Goal: Information Seeking & Learning: Learn about a topic

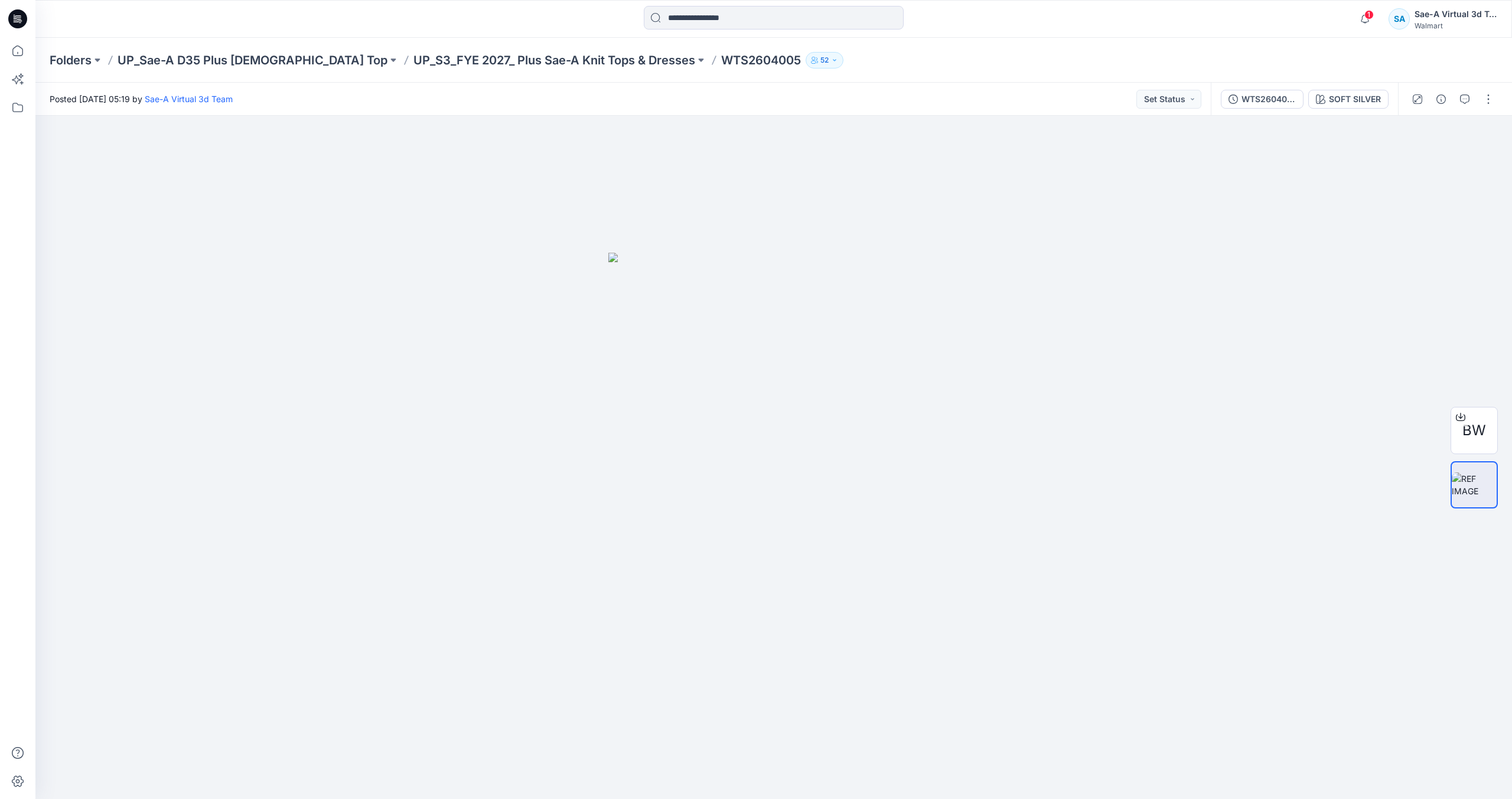
click at [12, 12] on icon at bounding box center [18, 19] width 19 height 38
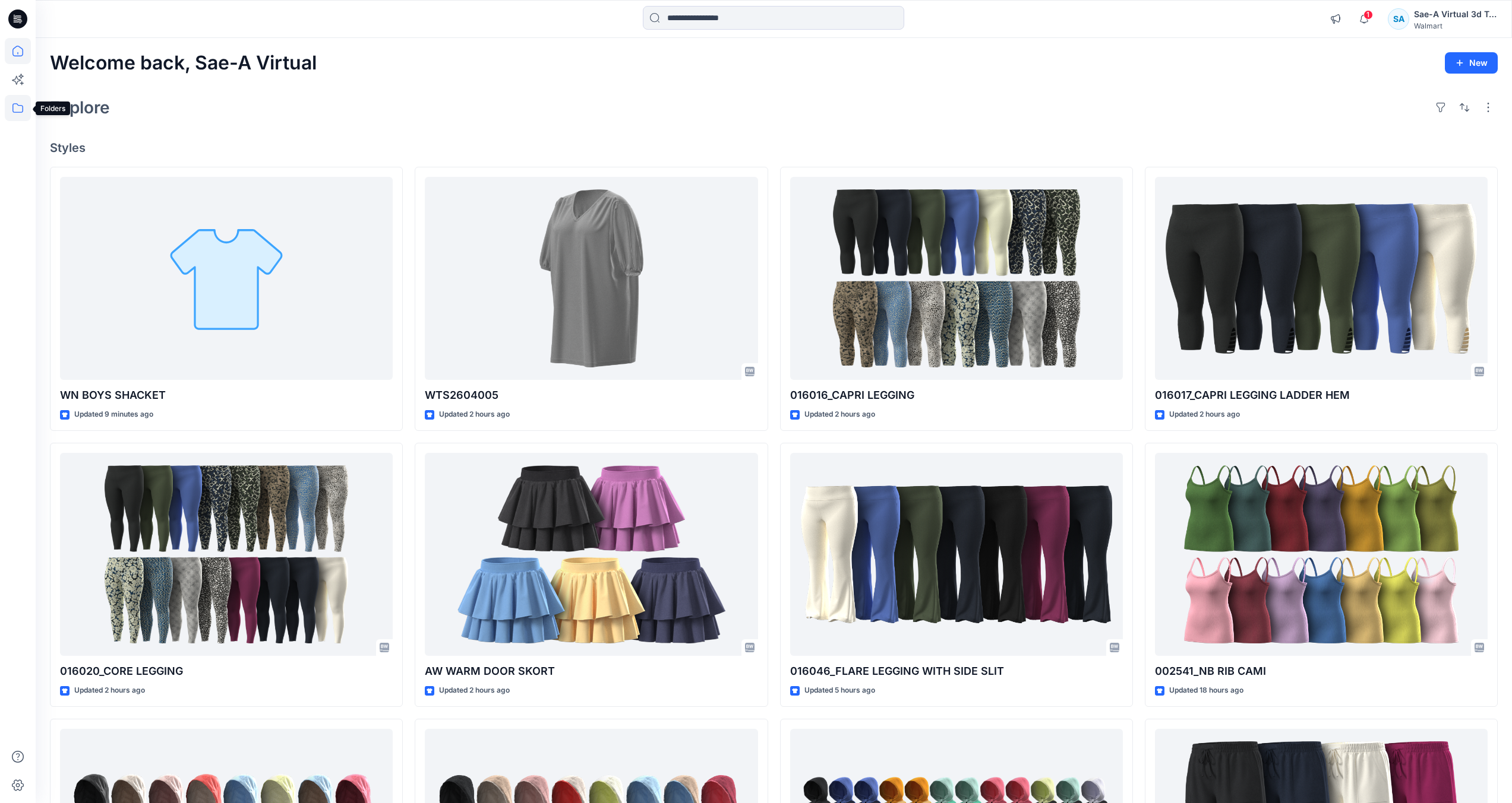
click at [21, 111] on icon at bounding box center [18, 108] width 26 height 26
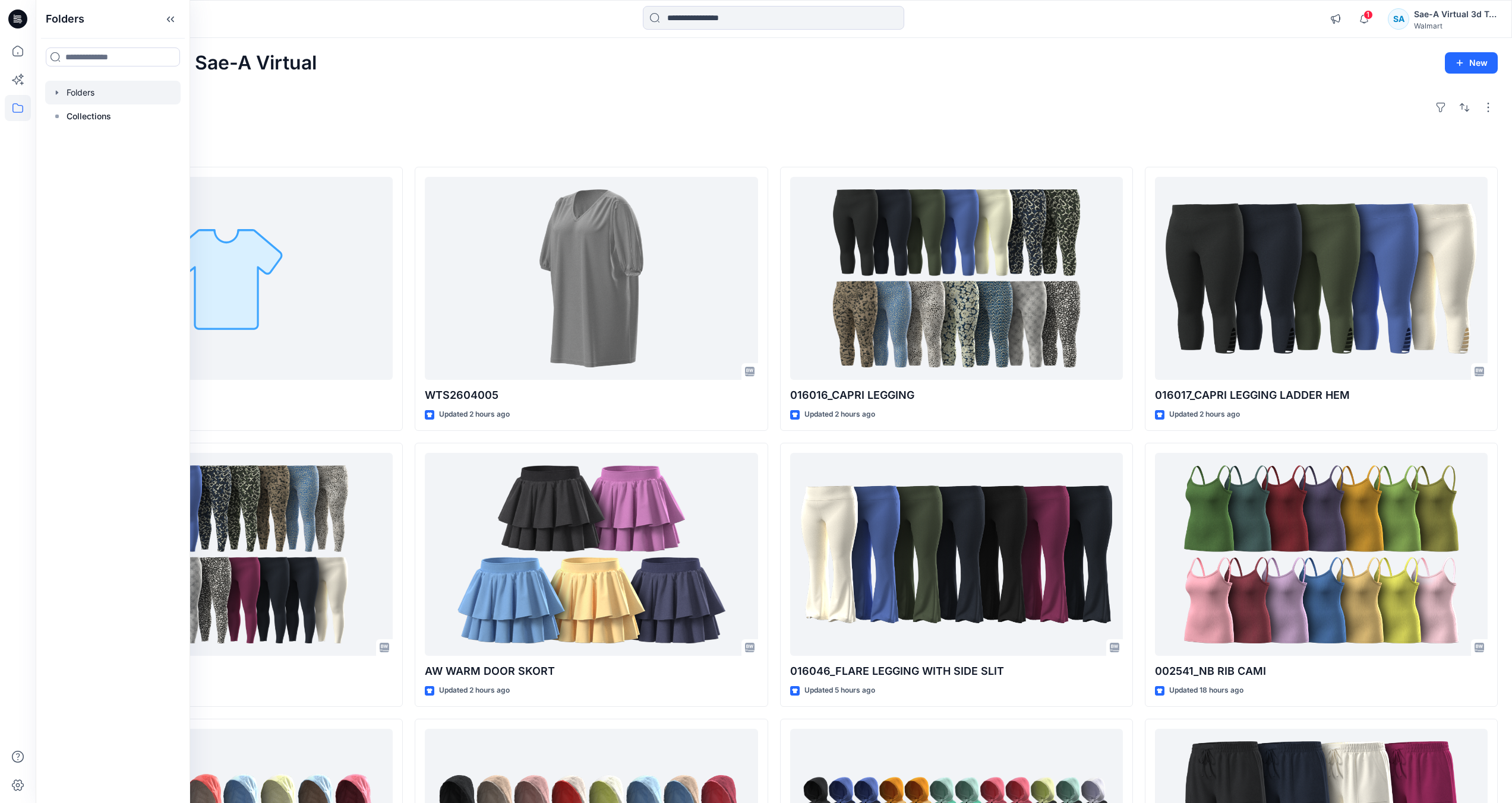
click at [102, 96] on div at bounding box center [113, 92] width 135 height 24
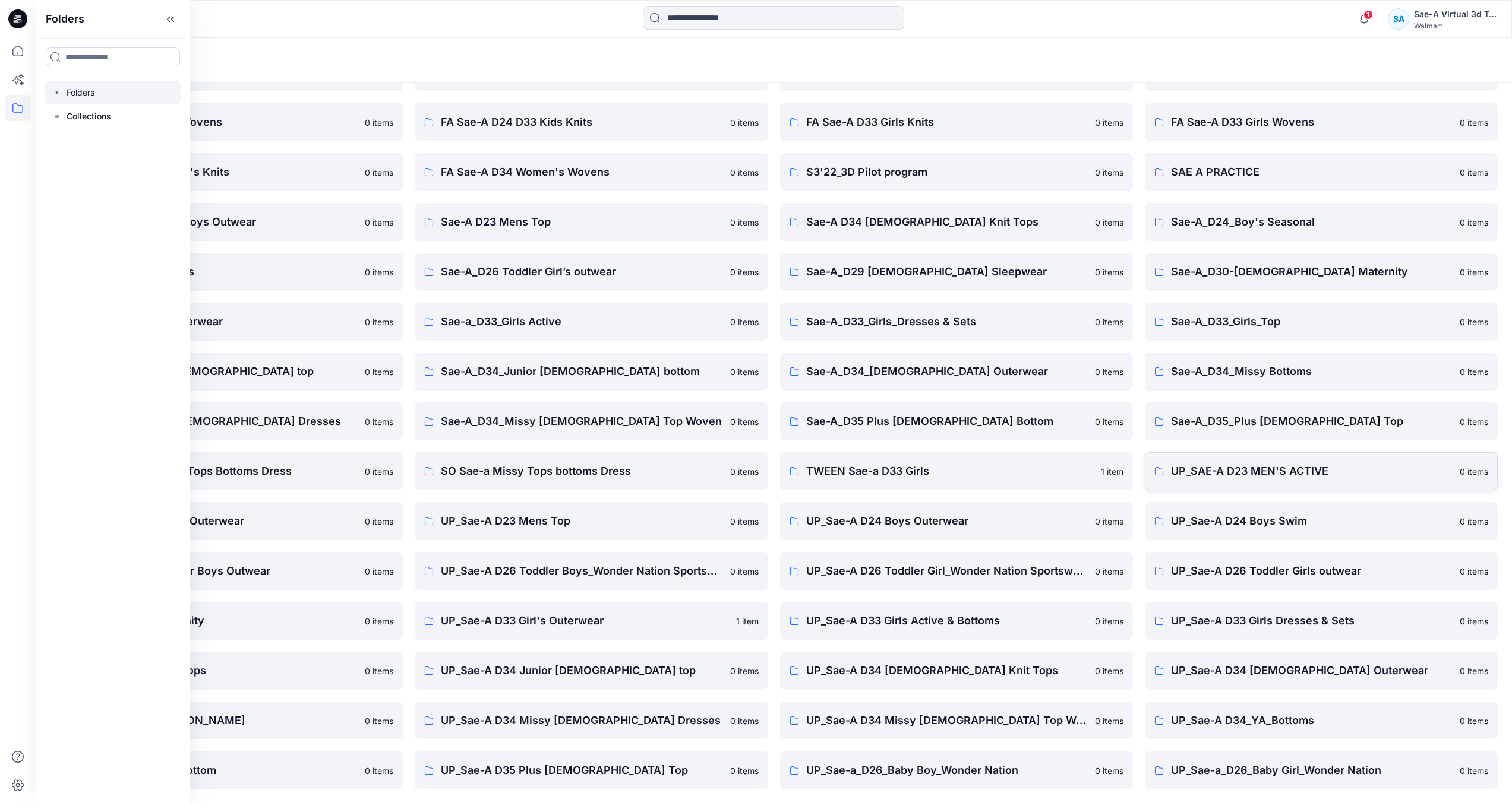
scroll to position [78, 0]
click at [539, 720] on p "UP_Sae-A D34 Missy [DEMOGRAPHIC_DATA] Dresses" at bounding box center [581, 720] width 281 height 16
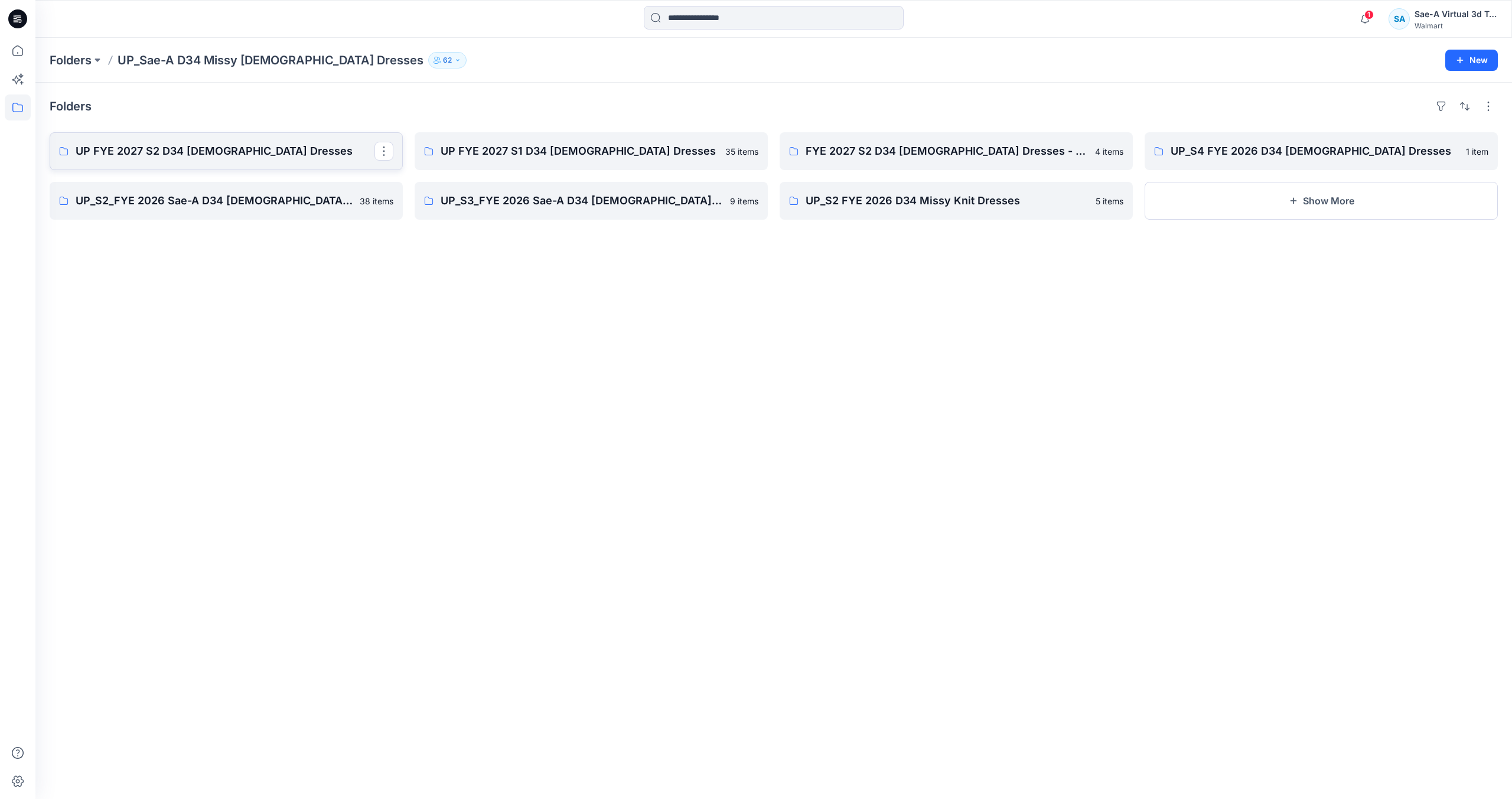
click at [281, 147] on p "UP FYE 2027 S2 D34 [DEMOGRAPHIC_DATA] Dresses" at bounding box center [225, 151] width 299 height 16
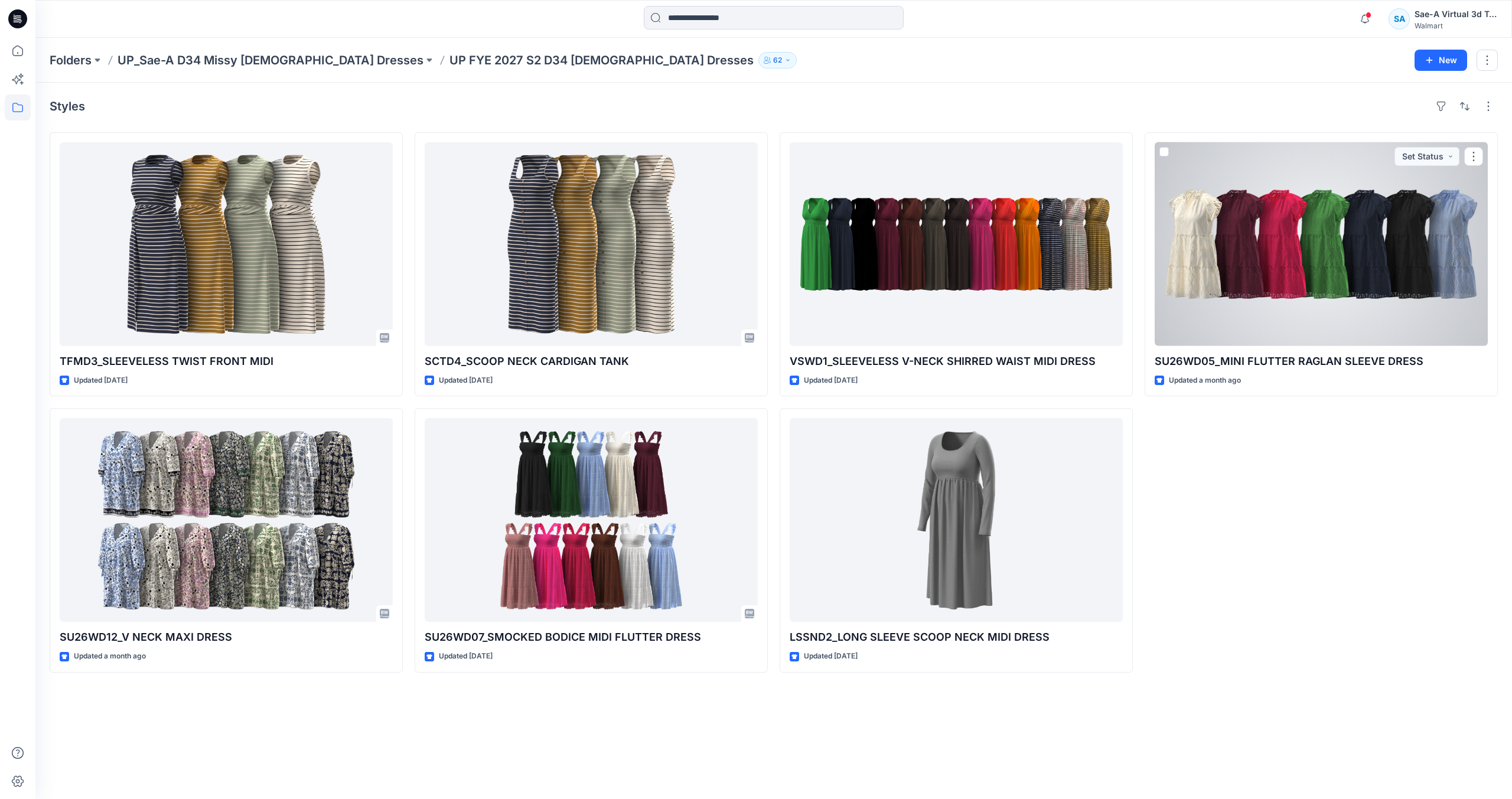
click at [1315, 248] on div at bounding box center [1321, 245] width 333 height 204
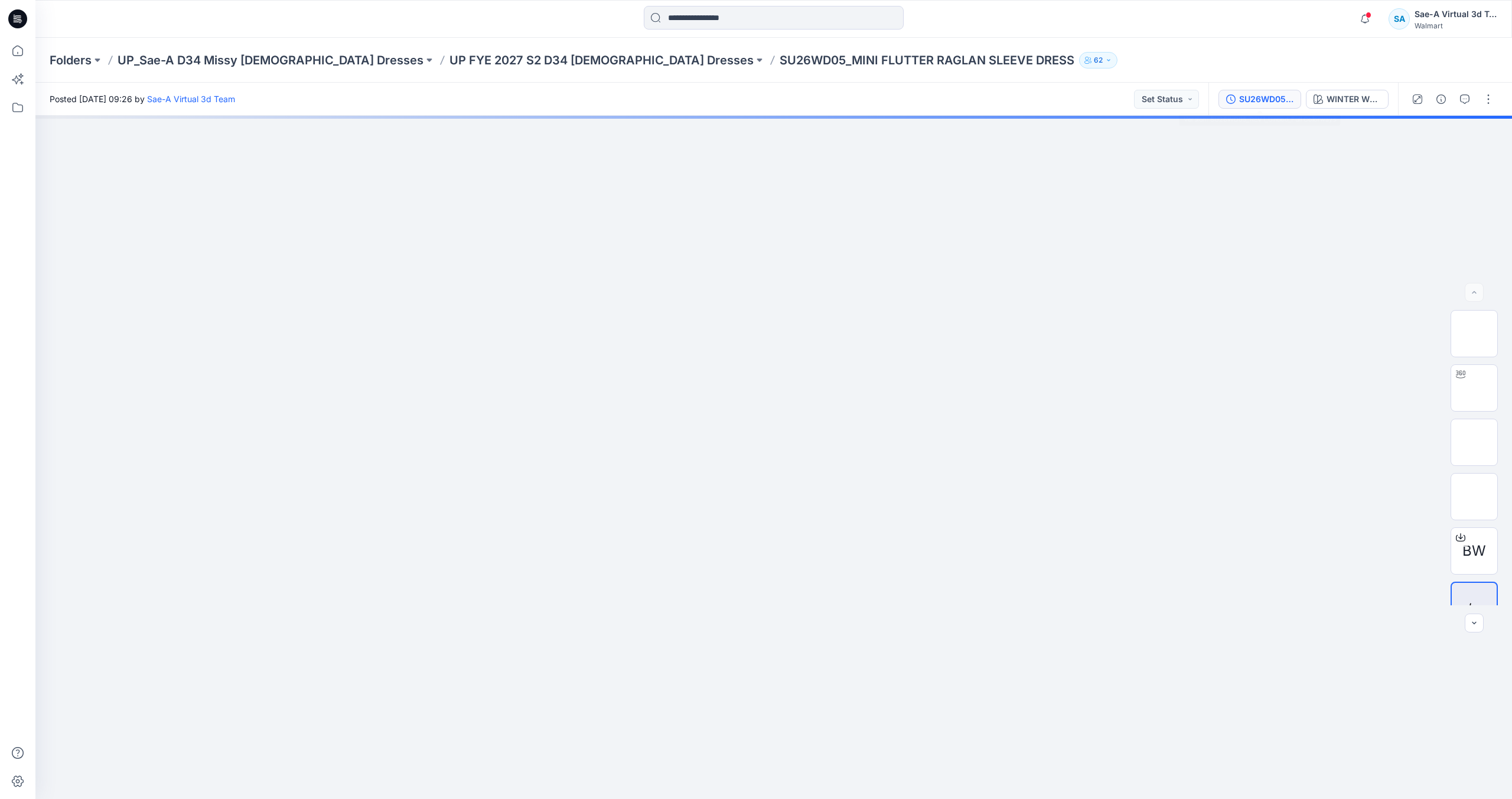
click at [1248, 105] on div "SU26WD05_REV1_Untied_Full Colorways" at bounding box center [1266, 99] width 54 height 13
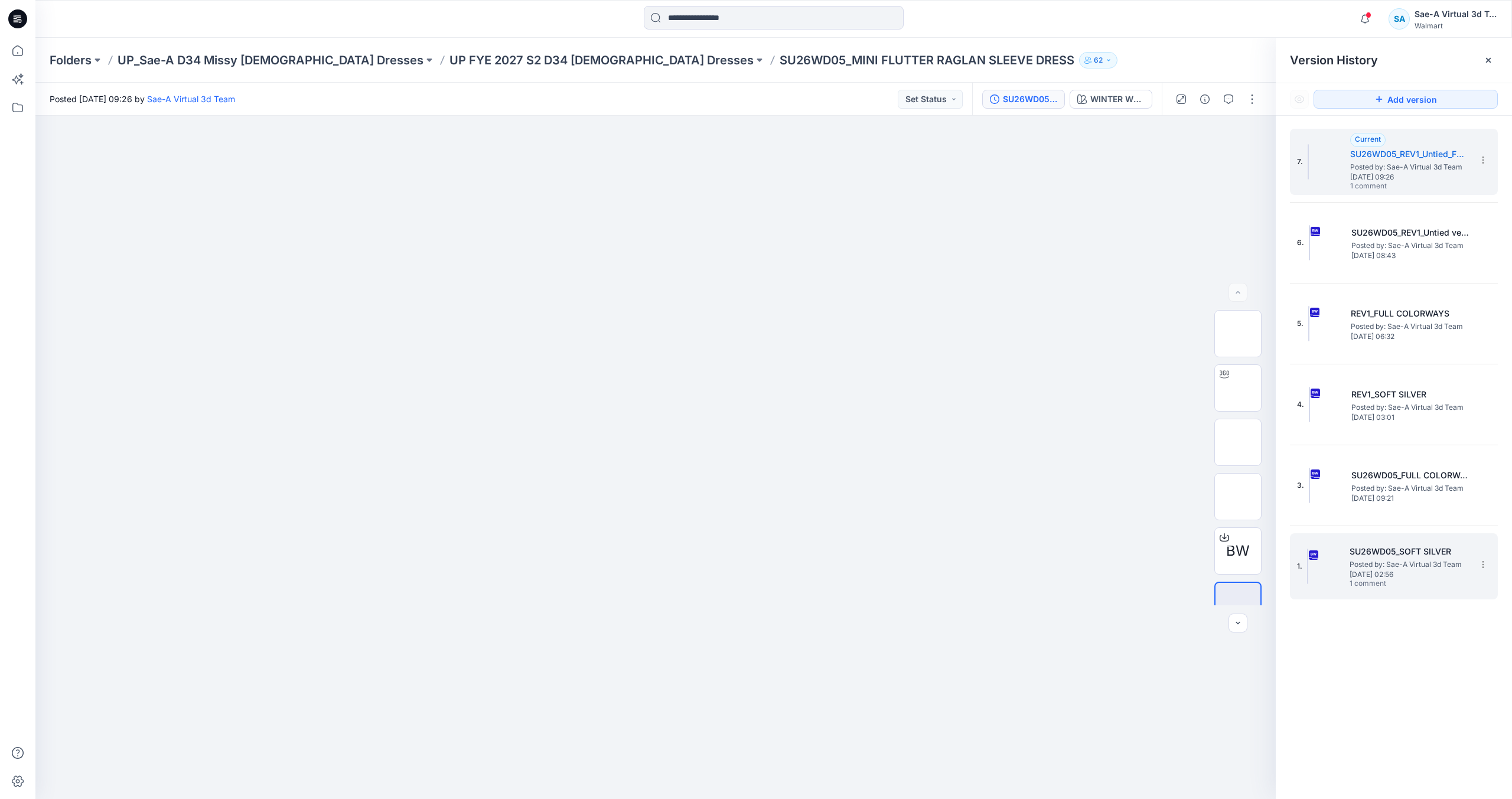
click at [1394, 578] on span "[DATE] 02:56" at bounding box center [1409, 575] width 118 height 8
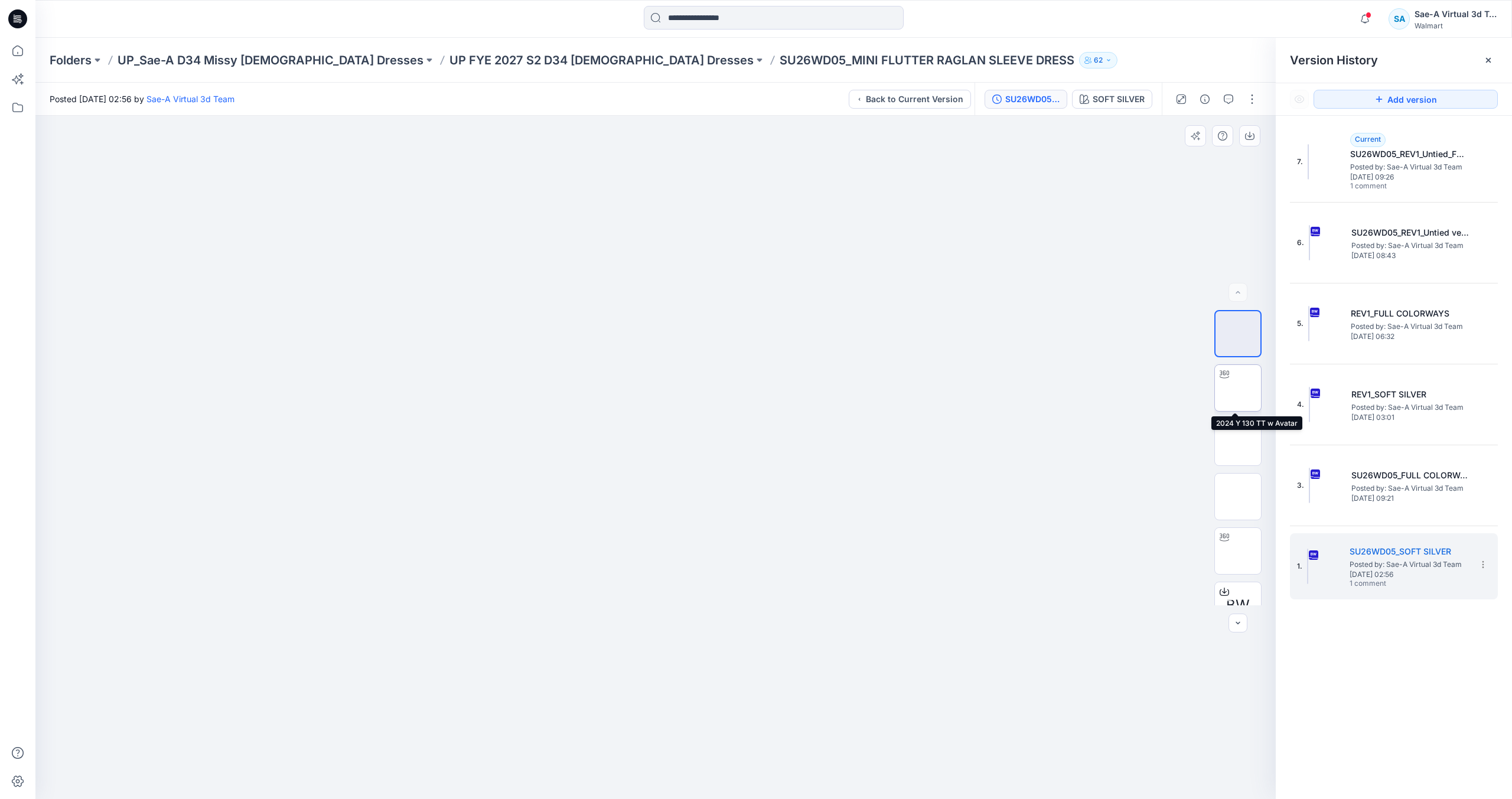
click at [1238, 388] on img at bounding box center [1238, 388] width 0 height 0
drag, startPoint x: 778, startPoint y: 755, endPoint x: 765, endPoint y: 749, distance: 14.3
click at [765, 749] on icon at bounding box center [657, 764] width 357 height 44
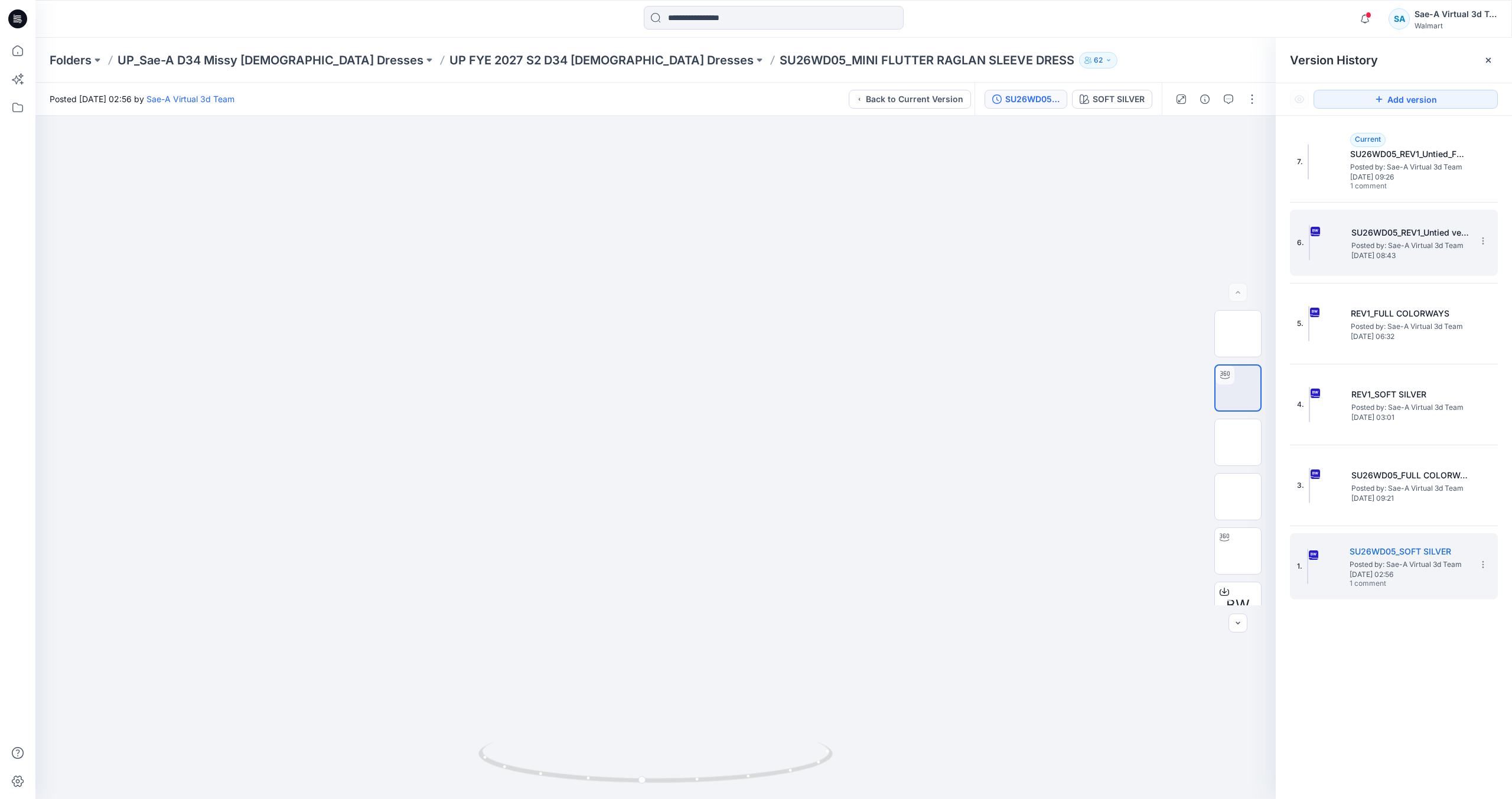
click at [1389, 233] on h5 "SU26WD05_REV1_Untied version" at bounding box center [1410, 232] width 118 height 14
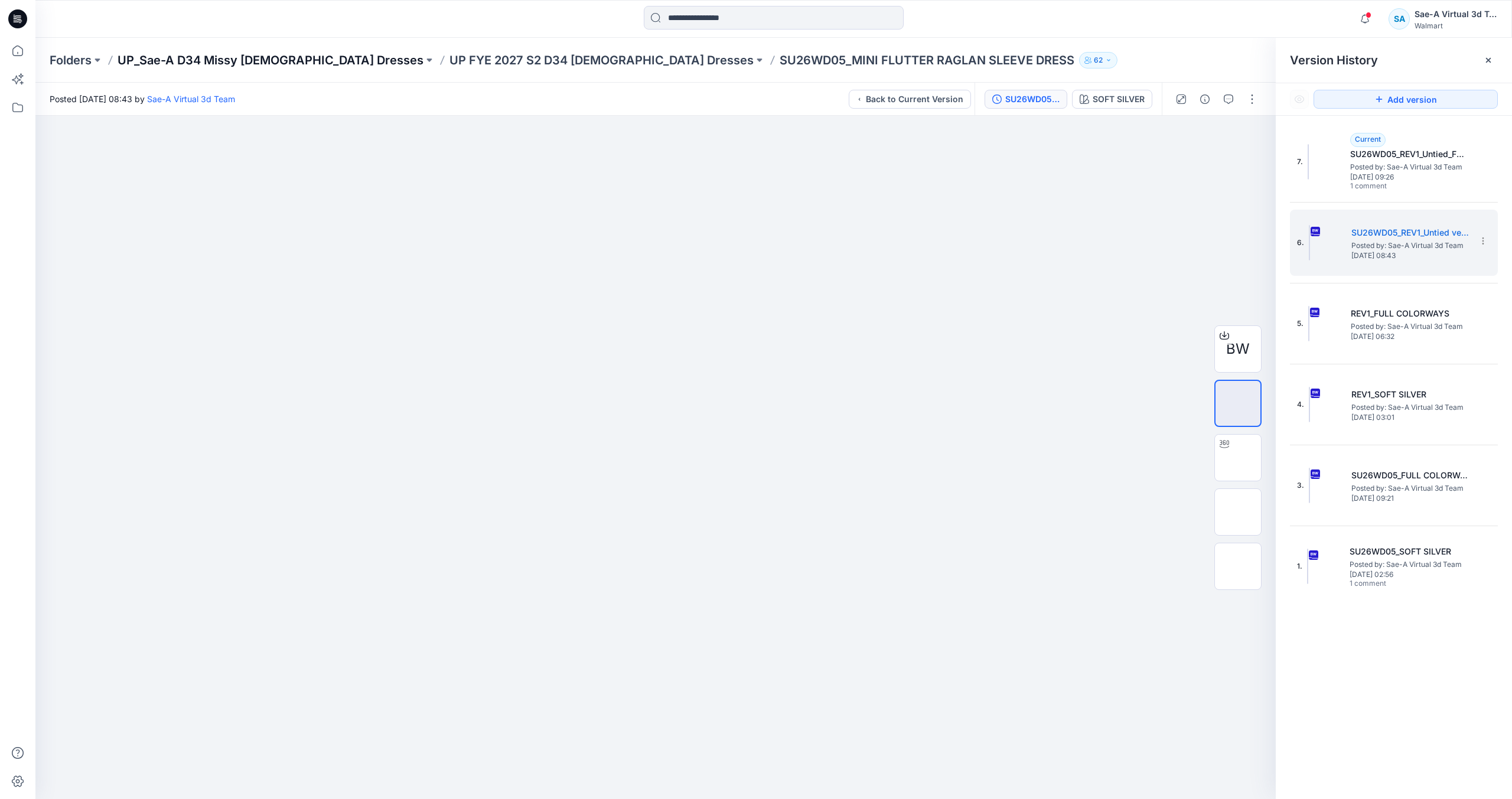
click at [296, 59] on p "UP_Sae-A D34 Missy [DEMOGRAPHIC_DATA] Dresses" at bounding box center [270, 60] width 306 height 16
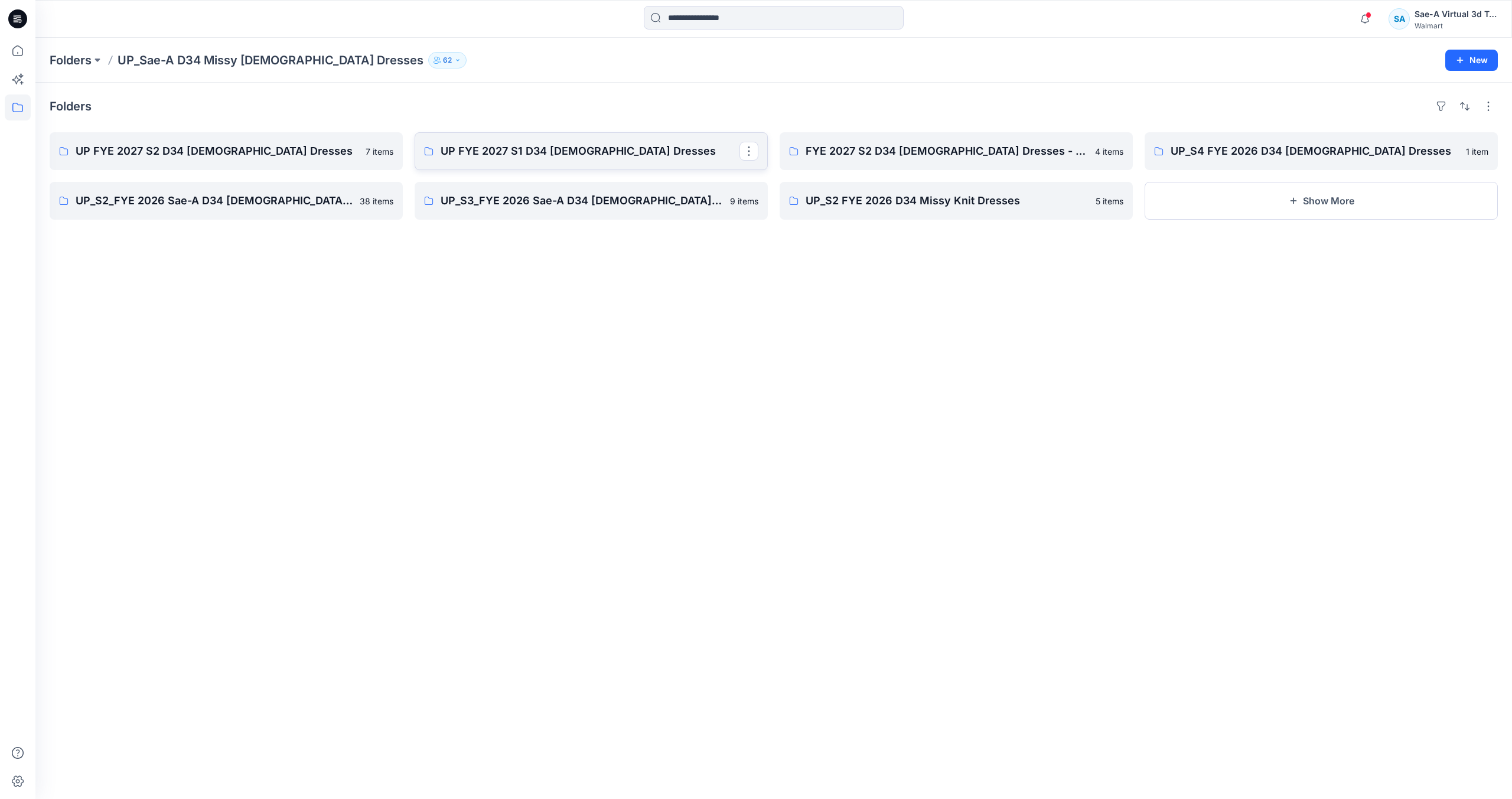
click at [486, 148] on p "UP FYE 2027 S1 D34 [DEMOGRAPHIC_DATA] Dresses" at bounding box center [590, 151] width 299 height 16
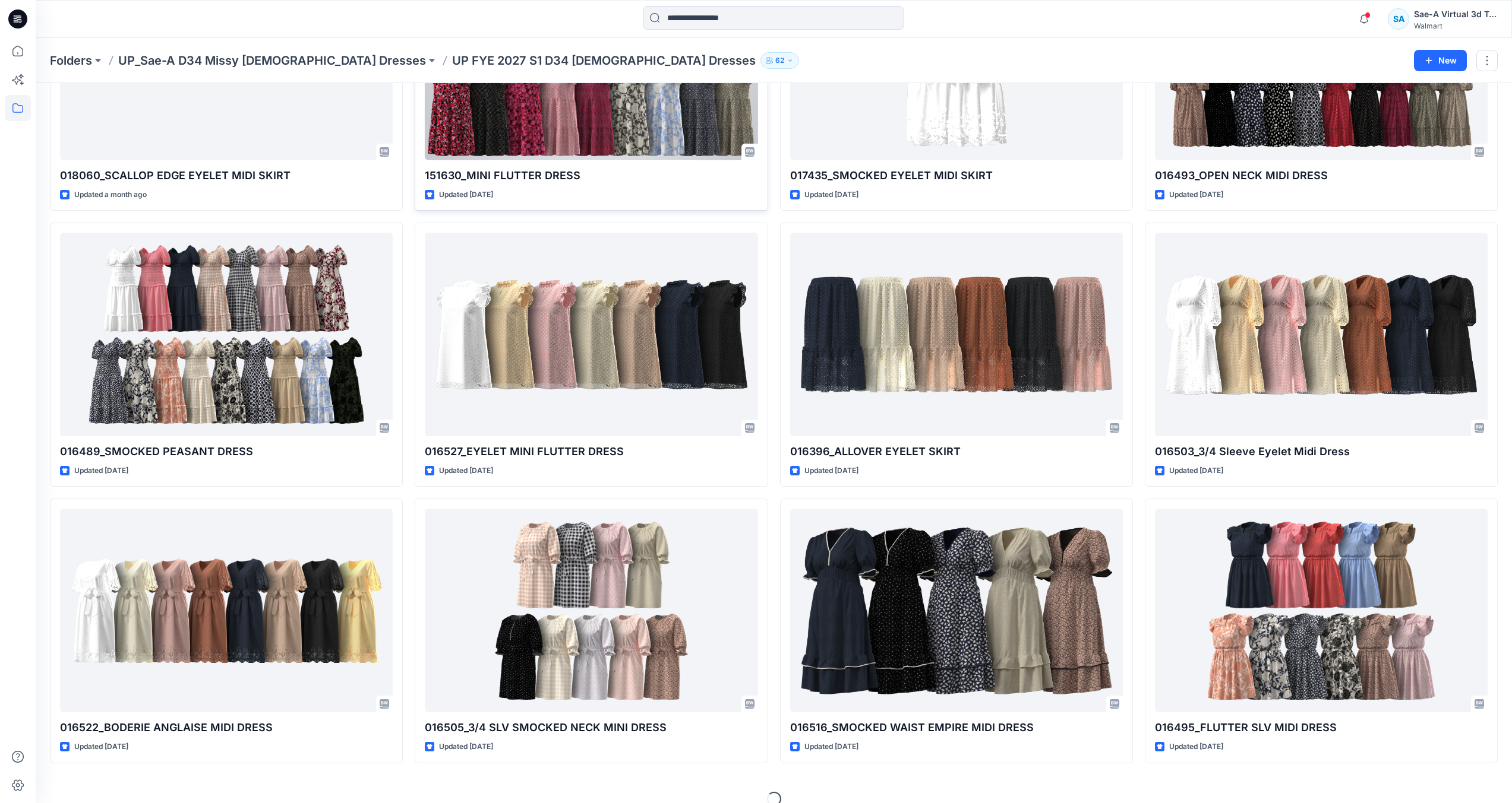
scroll to position [287, 0]
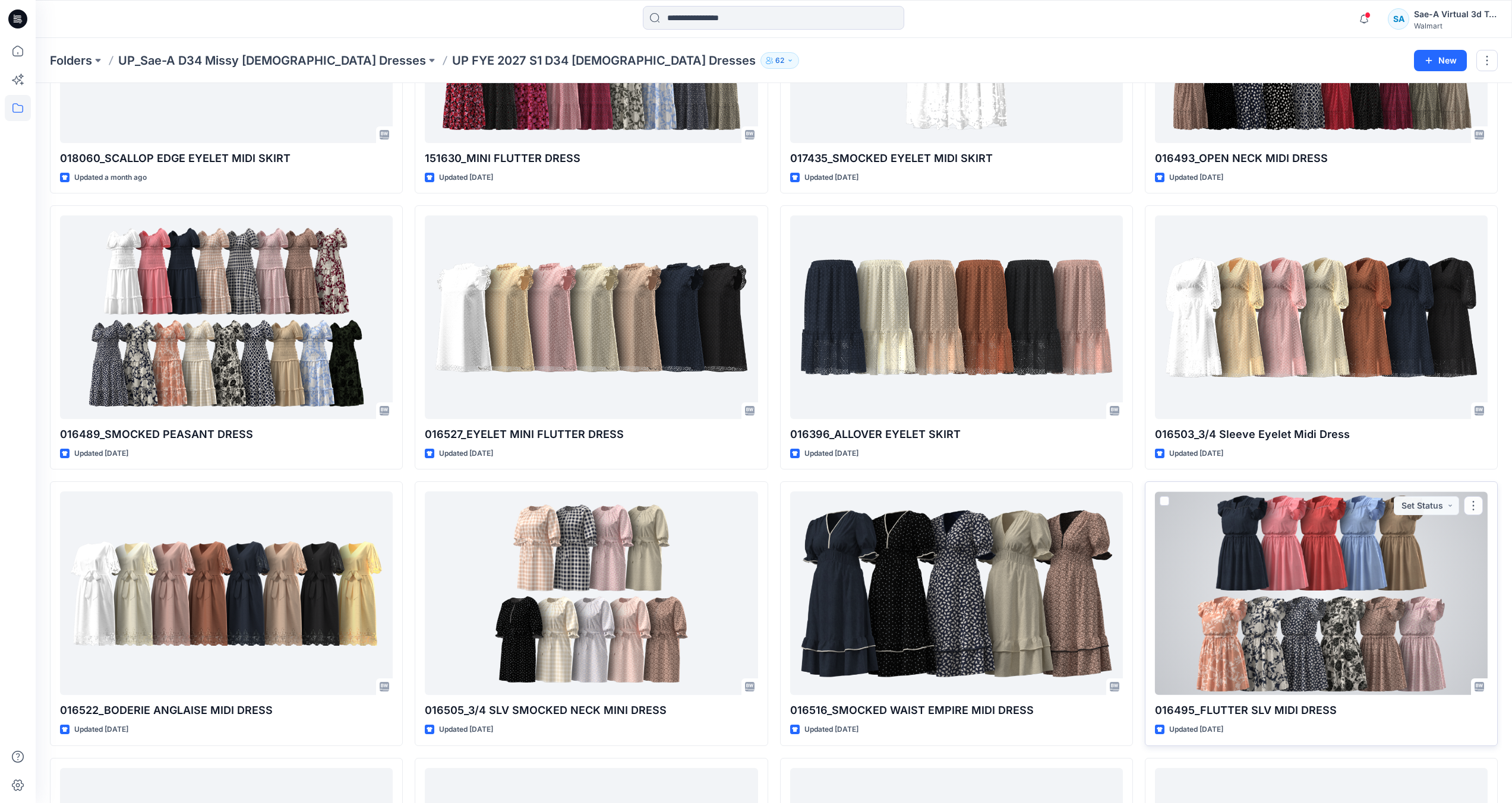
click at [1335, 612] on div at bounding box center [1321, 593] width 333 height 203
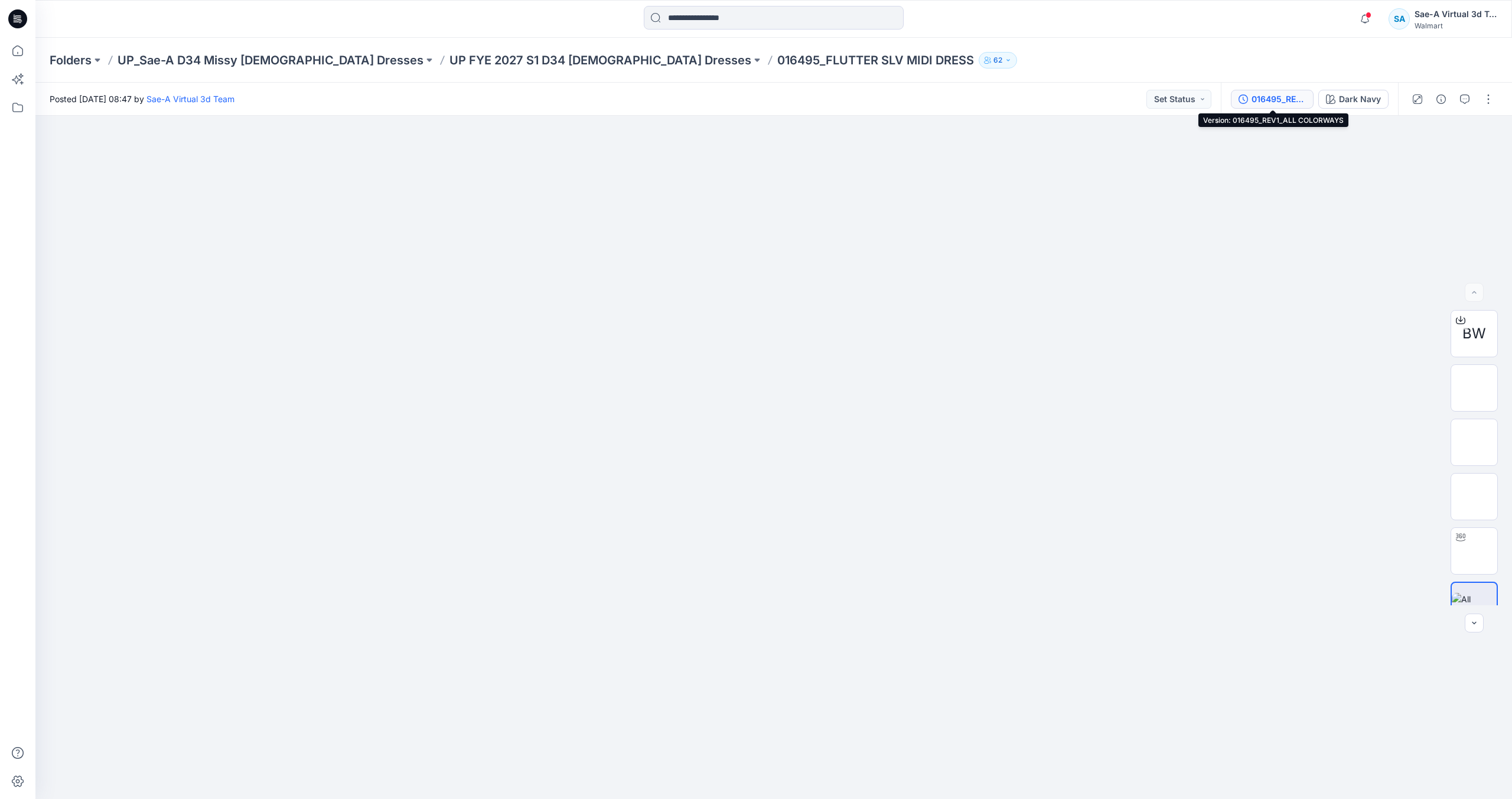
click at [1295, 100] on div "016495_REV1_ALL COLORWAYS" at bounding box center [1278, 99] width 54 height 13
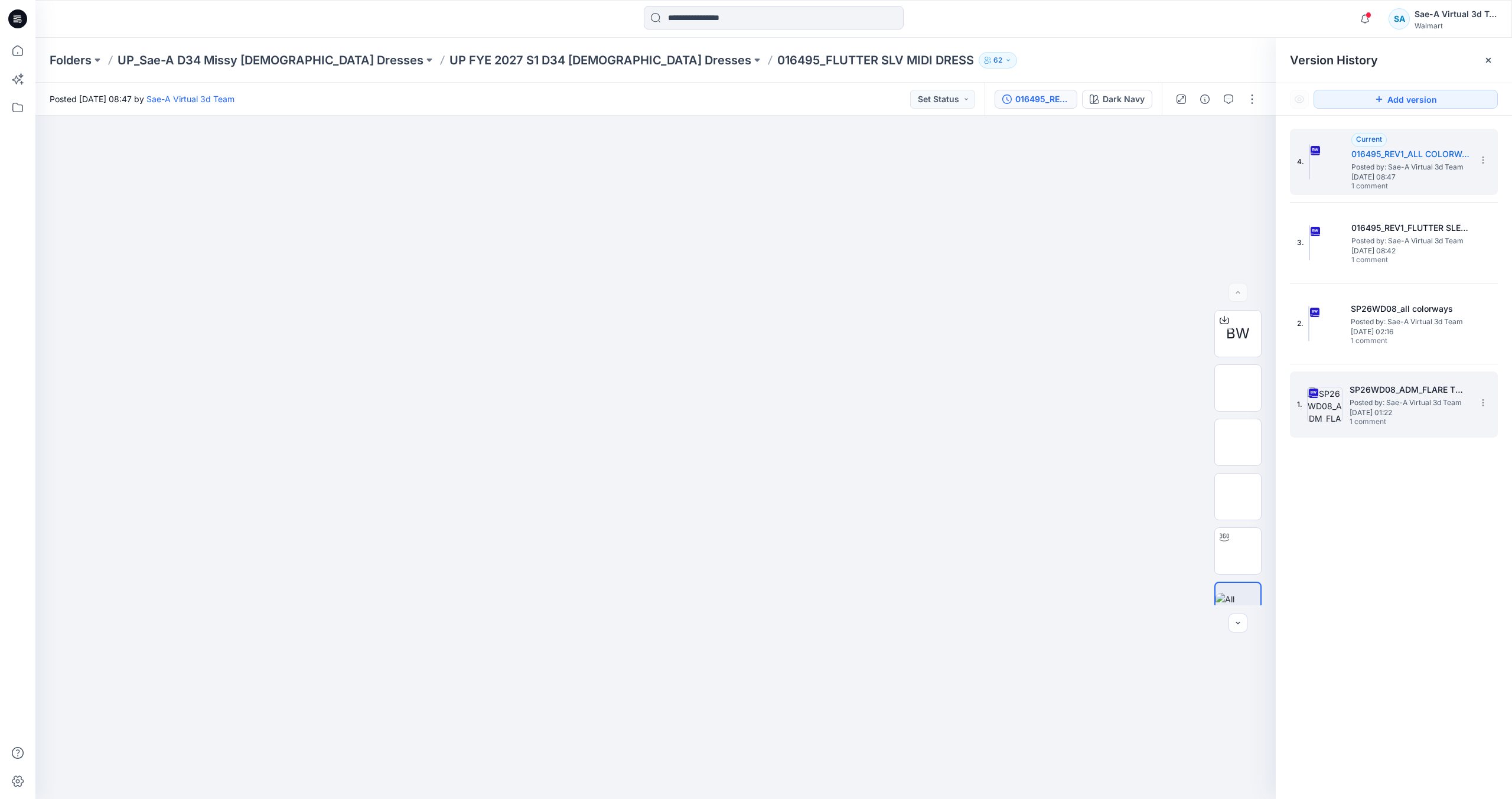
click at [1402, 403] on span "Posted by: Sae-A Virtual 3d Team" at bounding box center [1409, 402] width 118 height 12
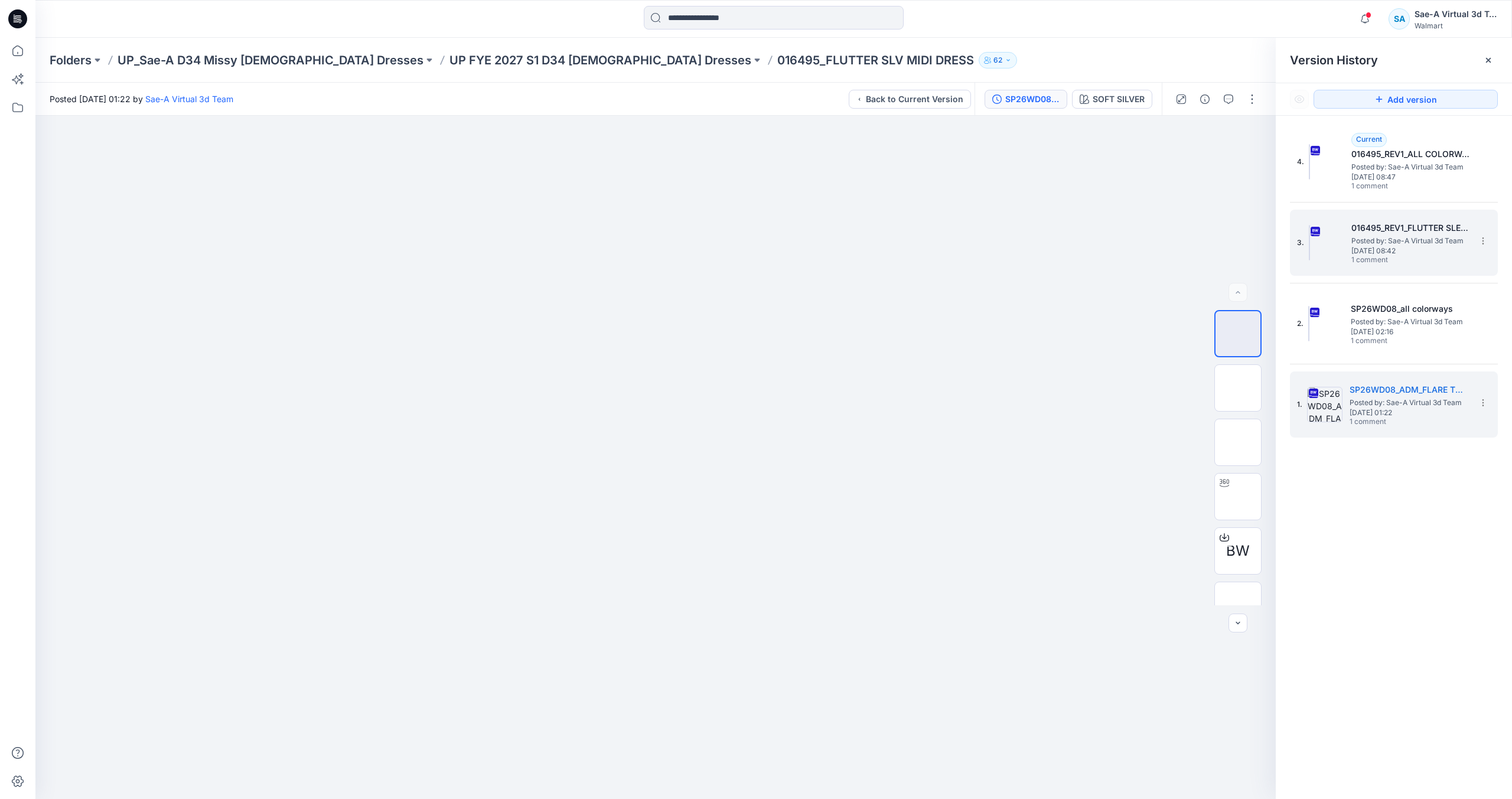
click at [1351, 247] on span "[DATE] 08:42" at bounding box center [1410, 251] width 118 height 8
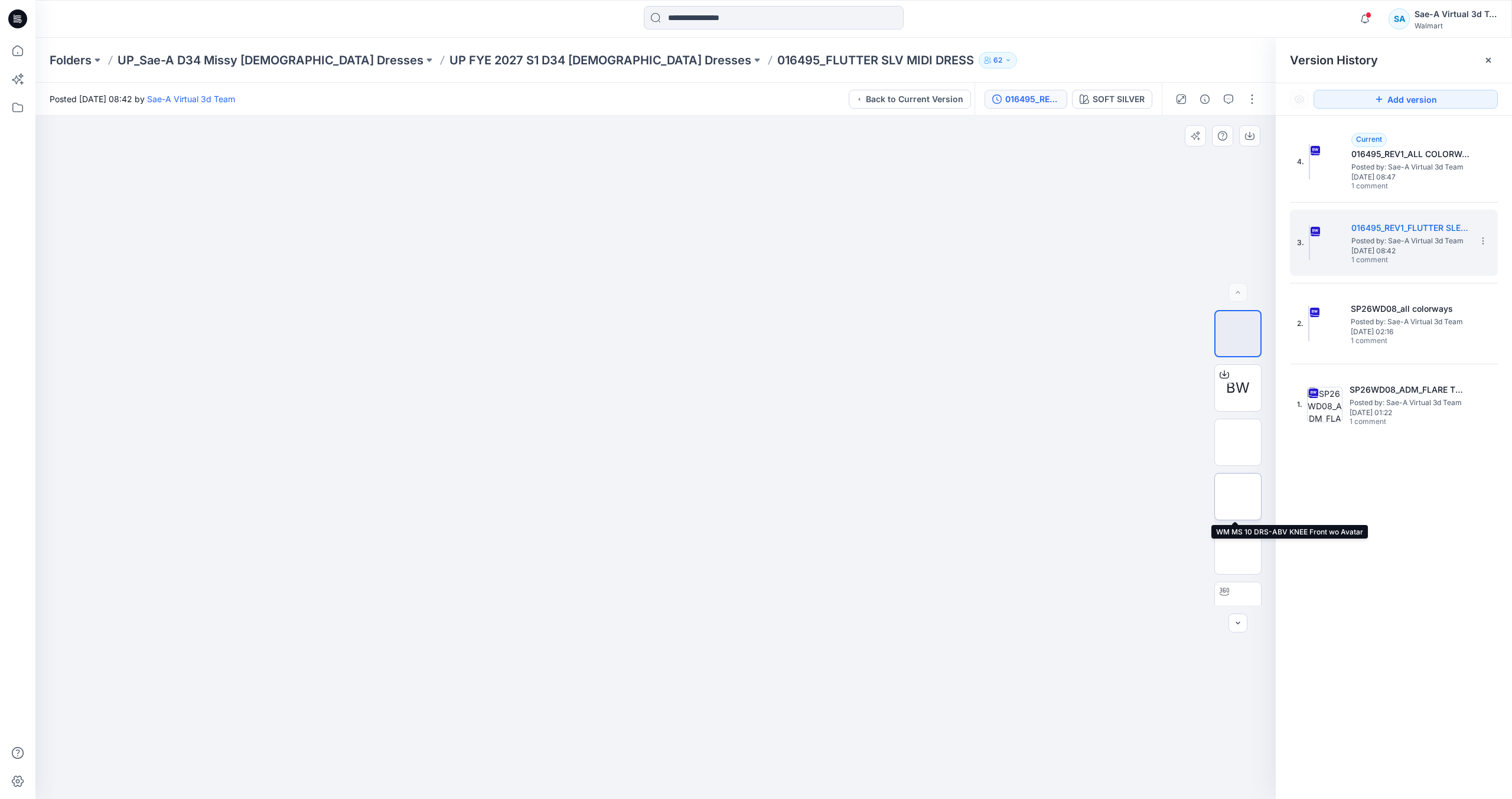
click at [1238, 497] on img at bounding box center [1238, 497] width 0 height 0
drag, startPoint x: 591, startPoint y: 56, endPoint x: 630, endPoint y: 61, distance: 39.3
click at [777, 61] on p "016495_FLUTTER SLV MIDI DRESS" at bounding box center [876, 60] width 197 height 16
copy p "016495"
click at [1206, 102] on icon "button" at bounding box center [1205, 99] width 10 height 10
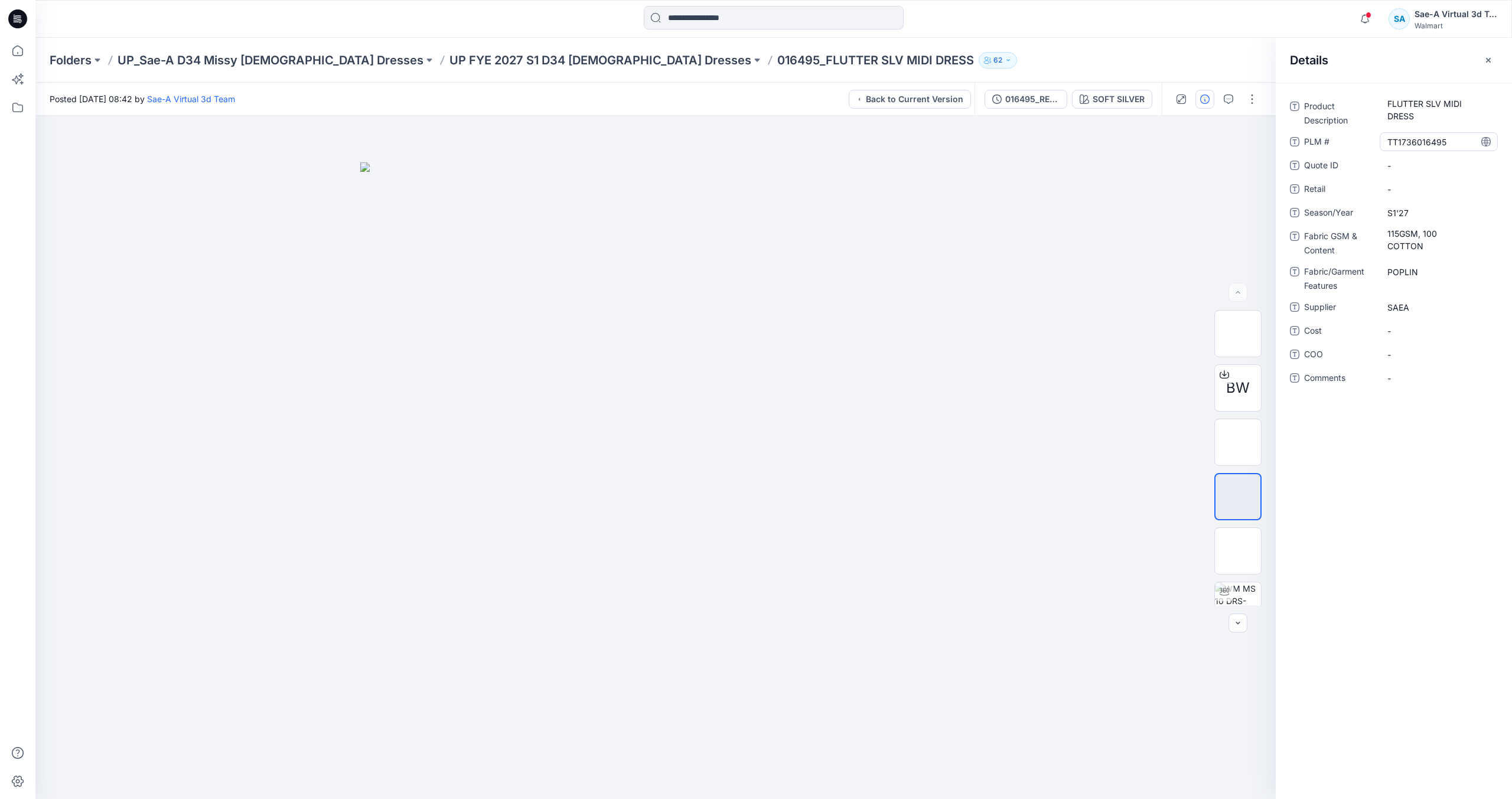
click at [1429, 139] on \ "TT1736016495" at bounding box center [1438, 142] width 103 height 12
drag, startPoint x: 1457, startPoint y: 142, endPoint x: 1337, endPoint y: 141, distance: 120.0
click at [1337, 141] on div "**********" at bounding box center [1394, 142] width 208 height 19
click at [1039, 96] on div "016495_REV1_FLUTTER SLEEVE MINI DRESS SAEA 051525" at bounding box center [1032, 99] width 54 height 13
